Goal: Check status: Check status

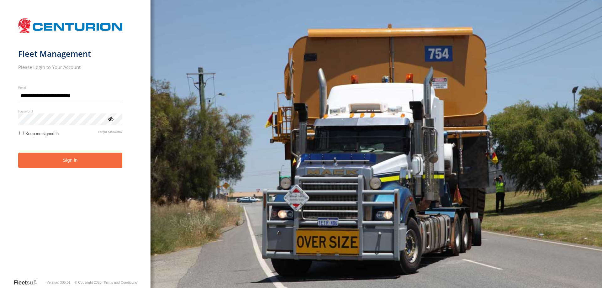
click at [65, 164] on button "Sign in" at bounding box center [70, 160] width 104 height 15
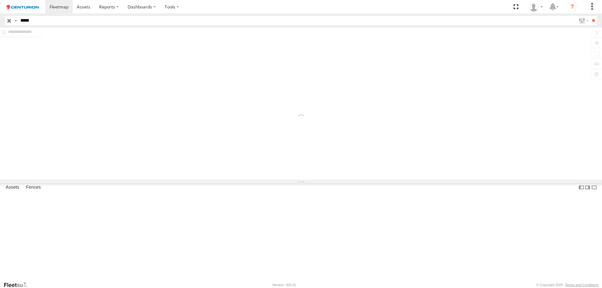
click at [52, 24] on input "*****" at bounding box center [297, 20] width 558 height 9
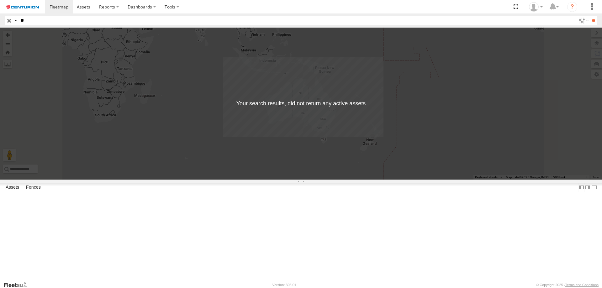
type input "*"
type input "*****"
click at [590, 16] on input "**" at bounding box center [593, 20] width 7 height 9
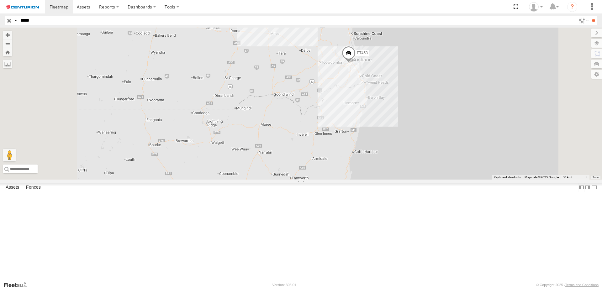
drag, startPoint x: 408, startPoint y: 237, endPoint x: 412, endPoint y: 206, distance: 31.3
click at [412, 180] on div "FT453" at bounding box center [301, 104] width 602 height 152
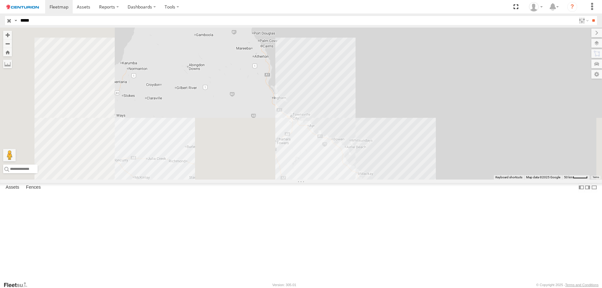
drag, startPoint x: 401, startPoint y: 174, endPoint x: 486, endPoint y: 17, distance: 178.8
click at [486, 17] on body at bounding box center [301, 144] width 602 height 288
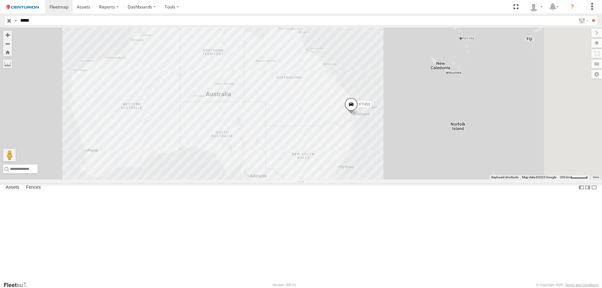
drag, startPoint x: 488, startPoint y: 189, endPoint x: 432, endPoint y: 134, distance: 78.5
click at [432, 134] on div "FT453" at bounding box center [301, 104] width 602 height 152
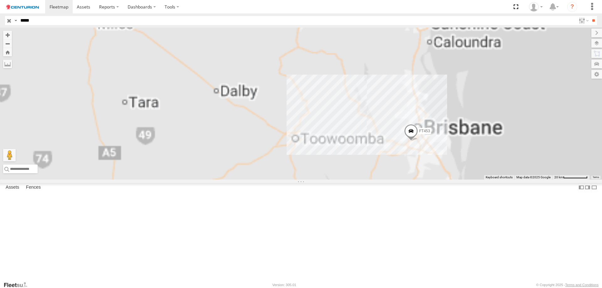
click at [418, 141] on span at bounding box center [411, 132] width 14 height 17
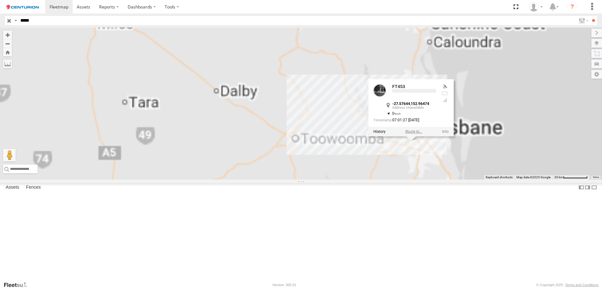
click at [422, 134] on label at bounding box center [413, 131] width 17 height 4
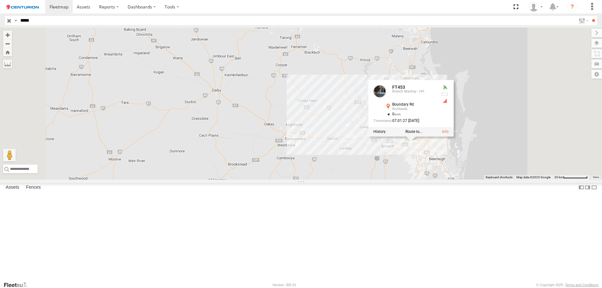
click at [501, 180] on div "FT453 FT453 Branch Mackay - HH Boundary Rd Richlands -27.57644 , 152.96474 0 07…" at bounding box center [301, 104] width 602 height 152
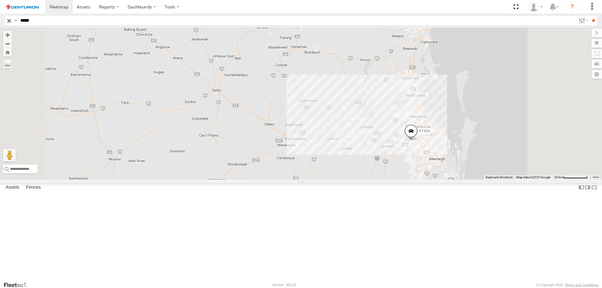
click at [418, 141] on span at bounding box center [411, 132] width 14 height 17
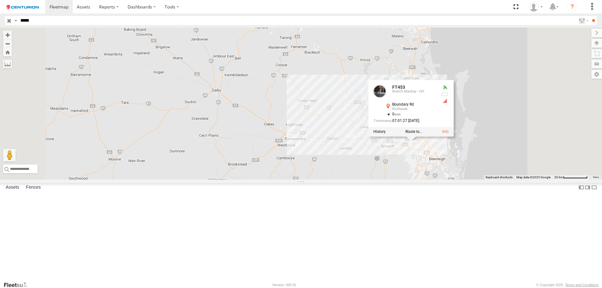
click at [478, 180] on div "FT453 FT453 Branch Mackay - HH Boundary Rd Richlands -27.57644 , 152.96474 0 07…" at bounding box center [301, 104] width 602 height 152
